Goal: Entertainment & Leisure: Consume media (video, audio)

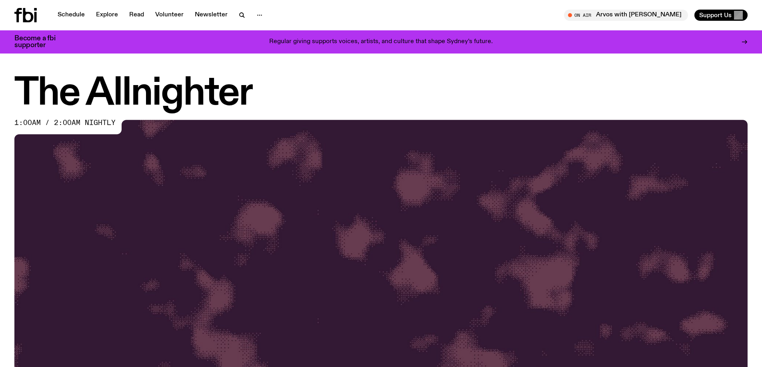
click at [37, 20] on div at bounding box center [33, 15] width 38 height 14
click at [30, 21] on icon at bounding box center [28, 15] width 10 height 14
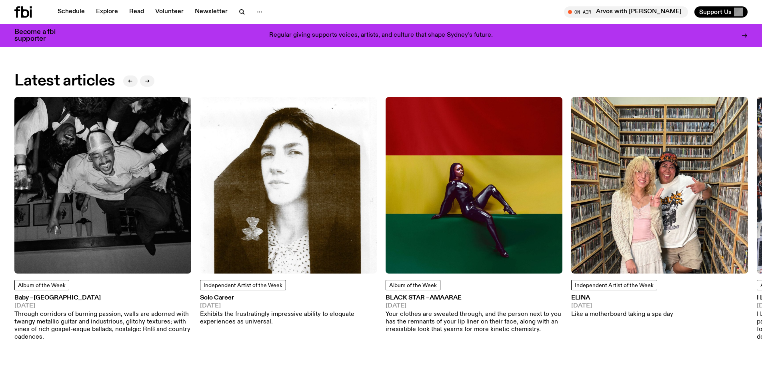
scroll to position [1154, 0]
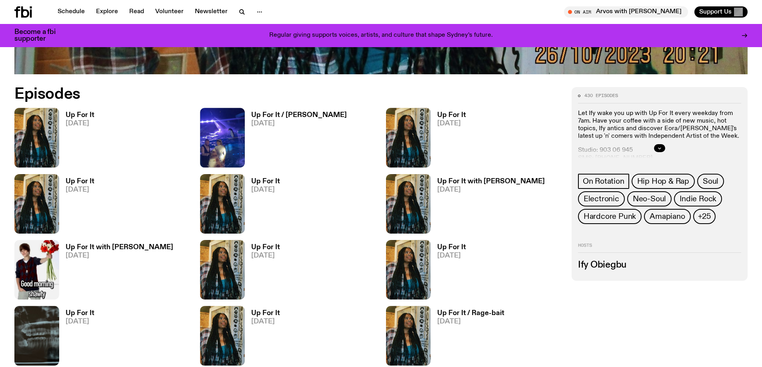
scroll to position [560, 0]
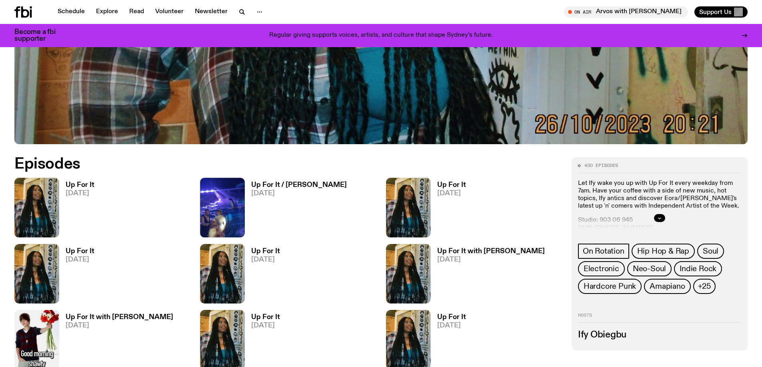
scroll to position [395, 0]
